Goal: Transaction & Acquisition: Purchase product/service

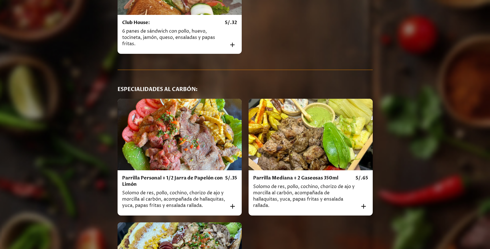
scroll to position [2285, 0]
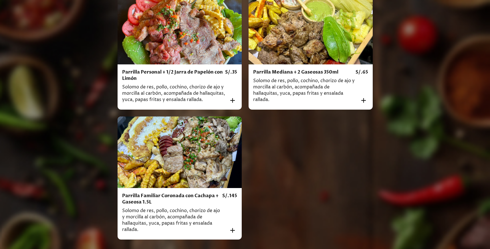
click at [234, 226] on icon "Añadir al carrito" at bounding box center [233, 230] width 8 height 8
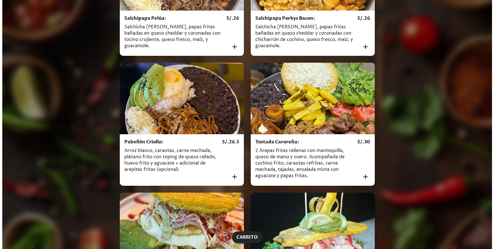
scroll to position [1485, 0]
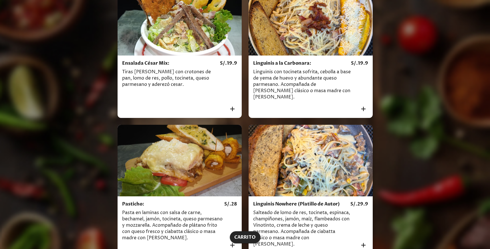
click at [244, 239] on span "Carrito" at bounding box center [244, 237] width 21 height 8
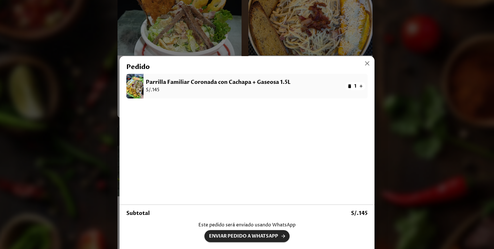
click at [365, 66] on icon "button" at bounding box center [368, 63] width 8 height 8
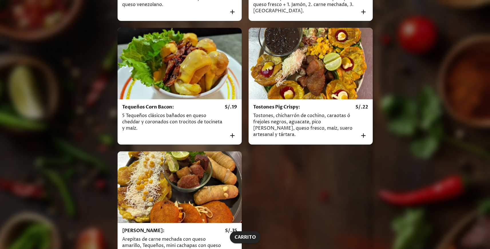
scroll to position [0, 0]
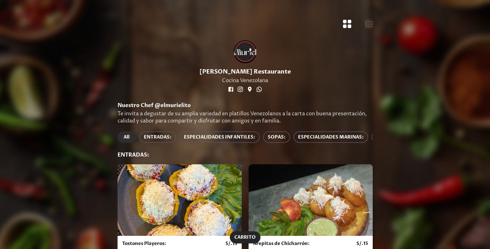
click at [366, 21] on icon "Botón de vista de lista" at bounding box center [369, 24] width 7 height 6
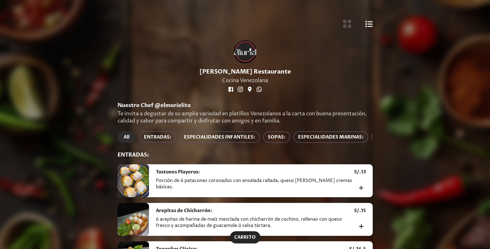
click at [352, 23] on button "Botón de vista de cuadrícula" at bounding box center [347, 23] width 11 height 11
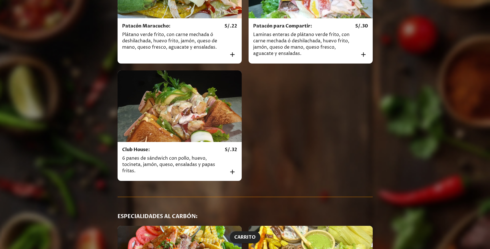
scroll to position [2528, 0]
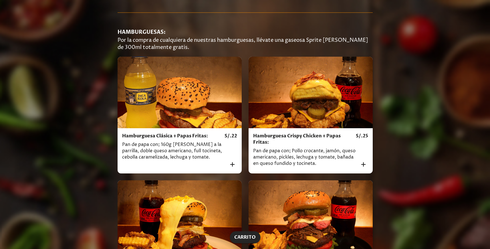
click at [238, 239] on span "Carrito" at bounding box center [244, 237] width 21 height 8
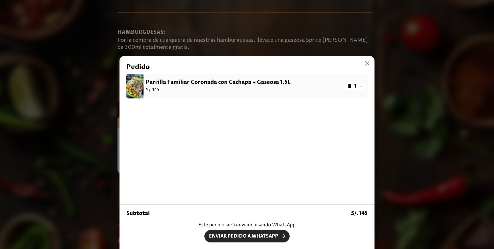
click at [364, 63] on icon "button" at bounding box center [368, 63] width 8 height 8
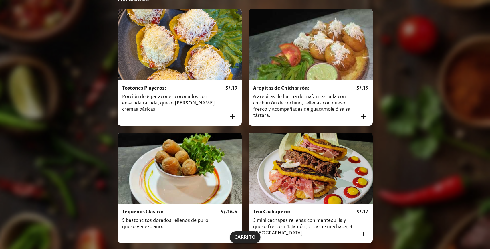
scroll to position [0, 0]
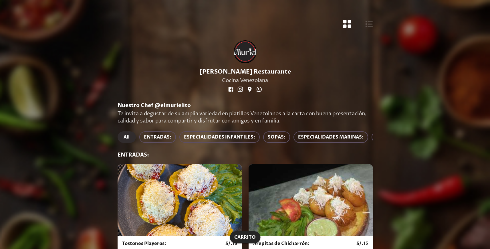
click at [368, 25] on icon "Botón de vista de lista" at bounding box center [368, 23] width 7 height 7
